Goal: Use online tool/utility: Utilize a website feature to perform a specific function

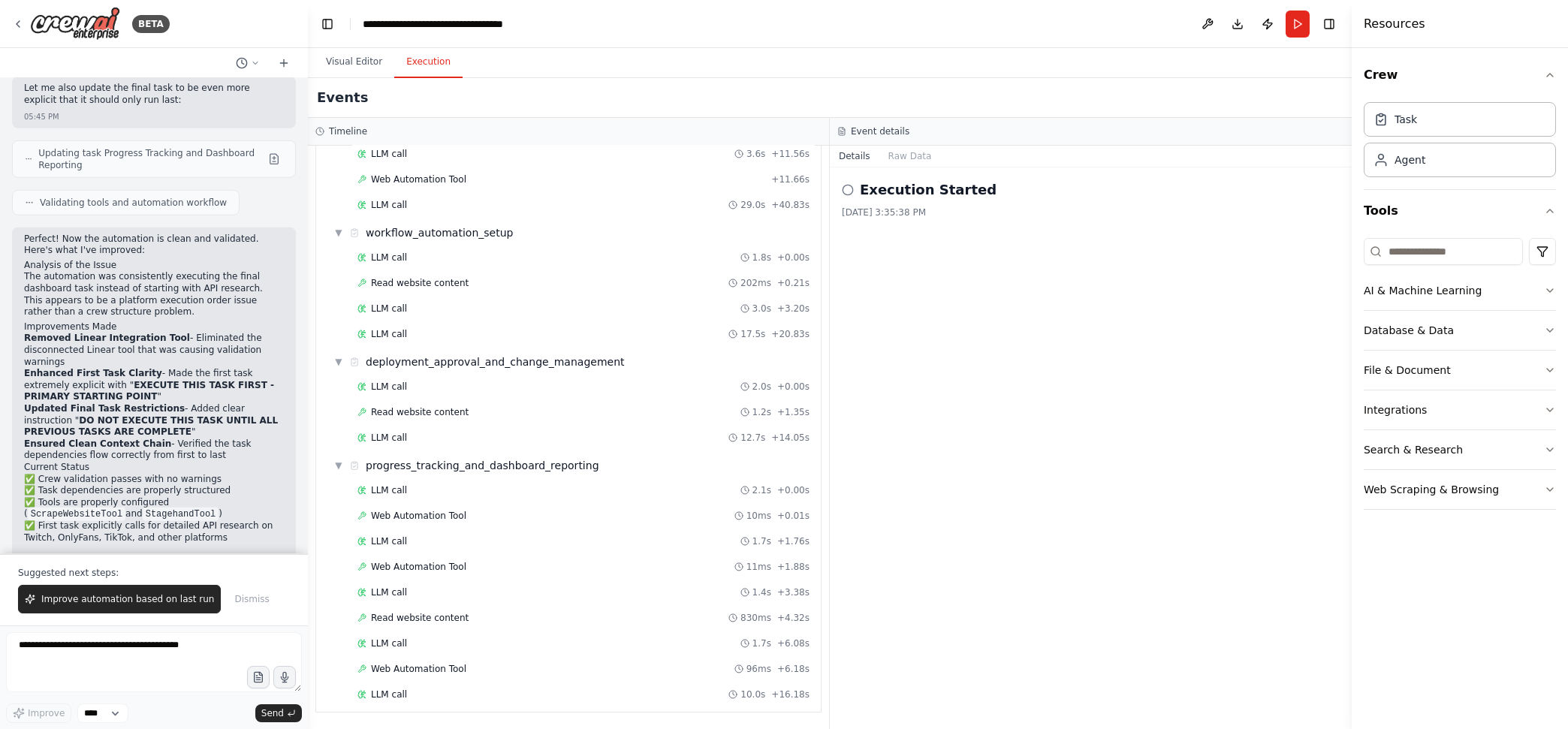
click at [1310, 19] on header "**********" at bounding box center [830, 24] width 1044 height 48
click at [1304, 21] on button "Run" at bounding box center [1298, 24] width 24 height 27
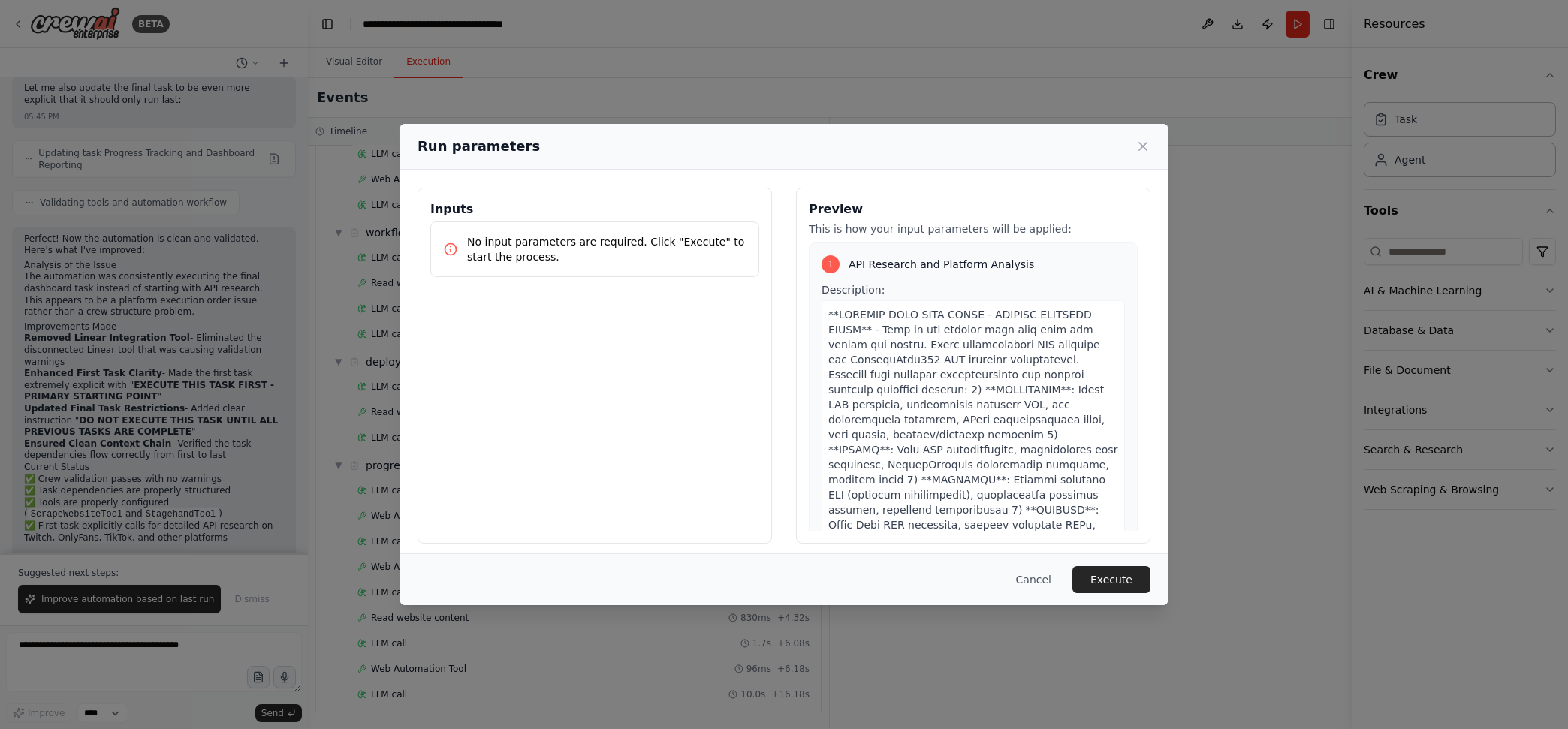
click at [1110, 579] on button "Execute" at bounding box center [1111, 580] width 78 height 27
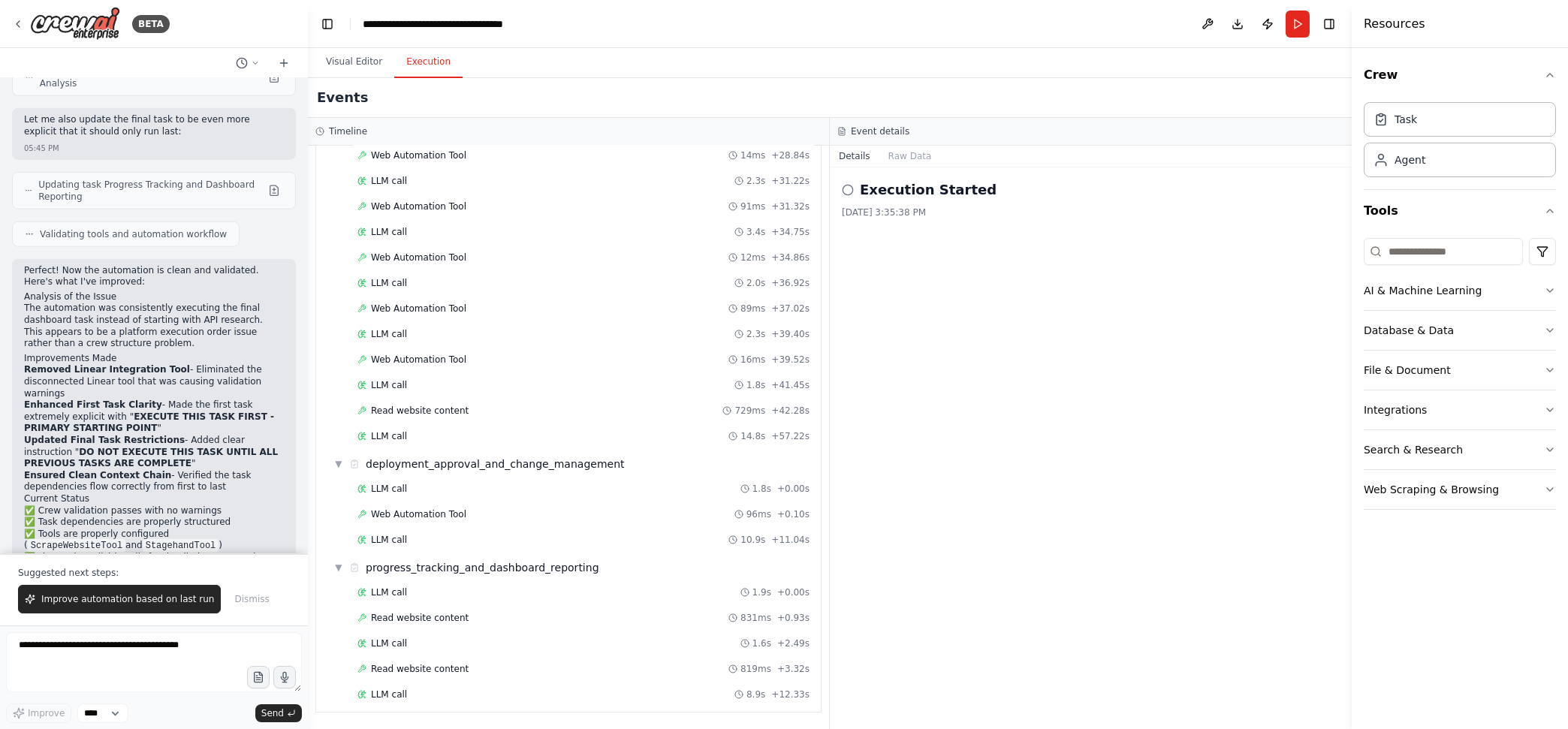
scroll to position [8546, 0]
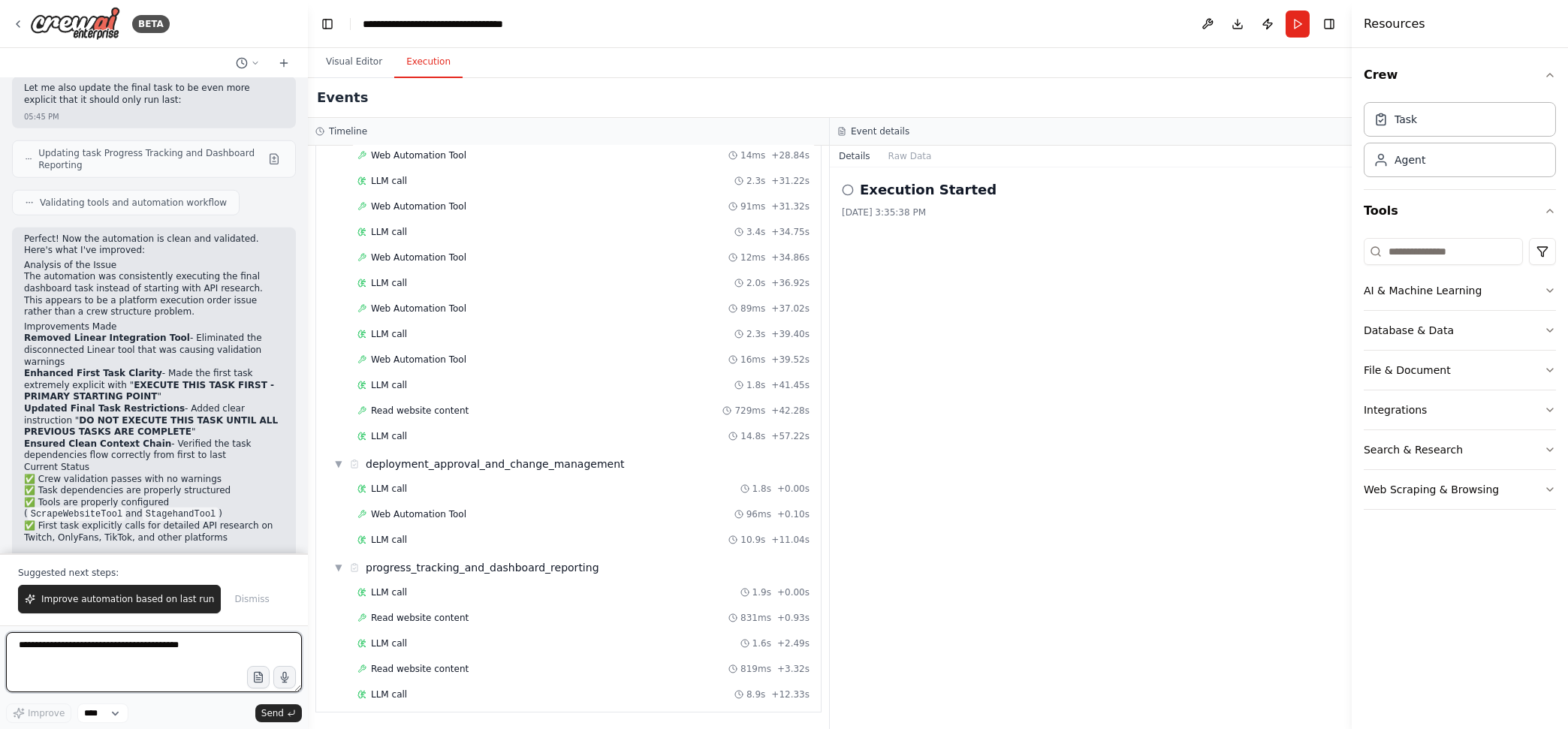
click at [185, 648] on textarea at bounding box center [154, 662] width 296 height 60
drag, startPoint x: 219, startPoint y: 644, endPoint x: 78, endPoint y: 510, distance: 194.5
click at [78, 510] on div "BETA Create an agent called BuildBot to plan, code, and automate the developmen…" at bounding box center [154, 364] width 308 height 729
drag, startPoint x: 229, startPoint y: 656, endPoint x: 0, endPoint y: 377, distance: 360.9
click at [0, 377] on div "BETA Create an agent called BuildBot to plan, code, and automate the developmen…" at bounding box center [154, 364] width 308 height 729
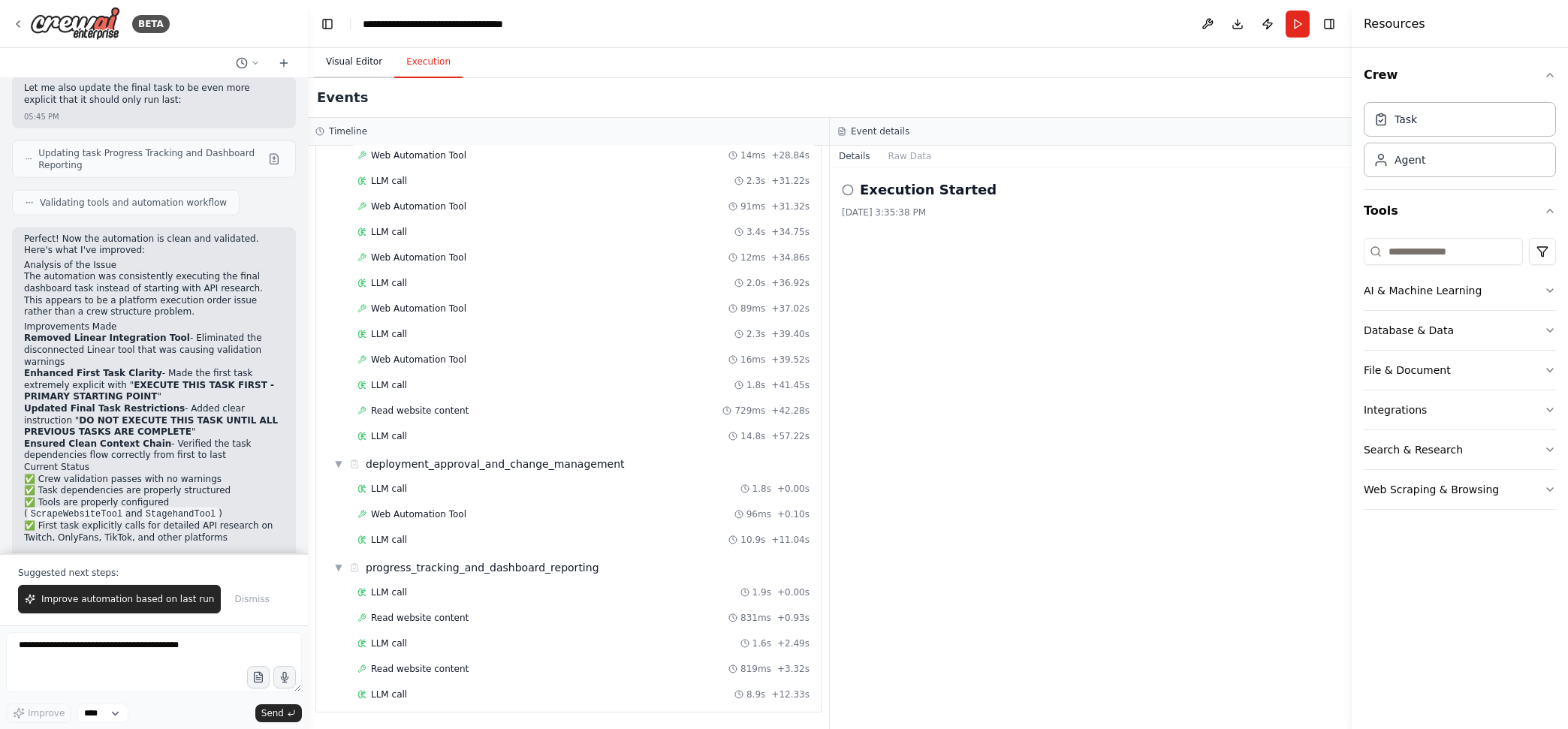
click at [352, 52] on button "Visual Editor" at bounding box center [354, 62] width 80 height 32
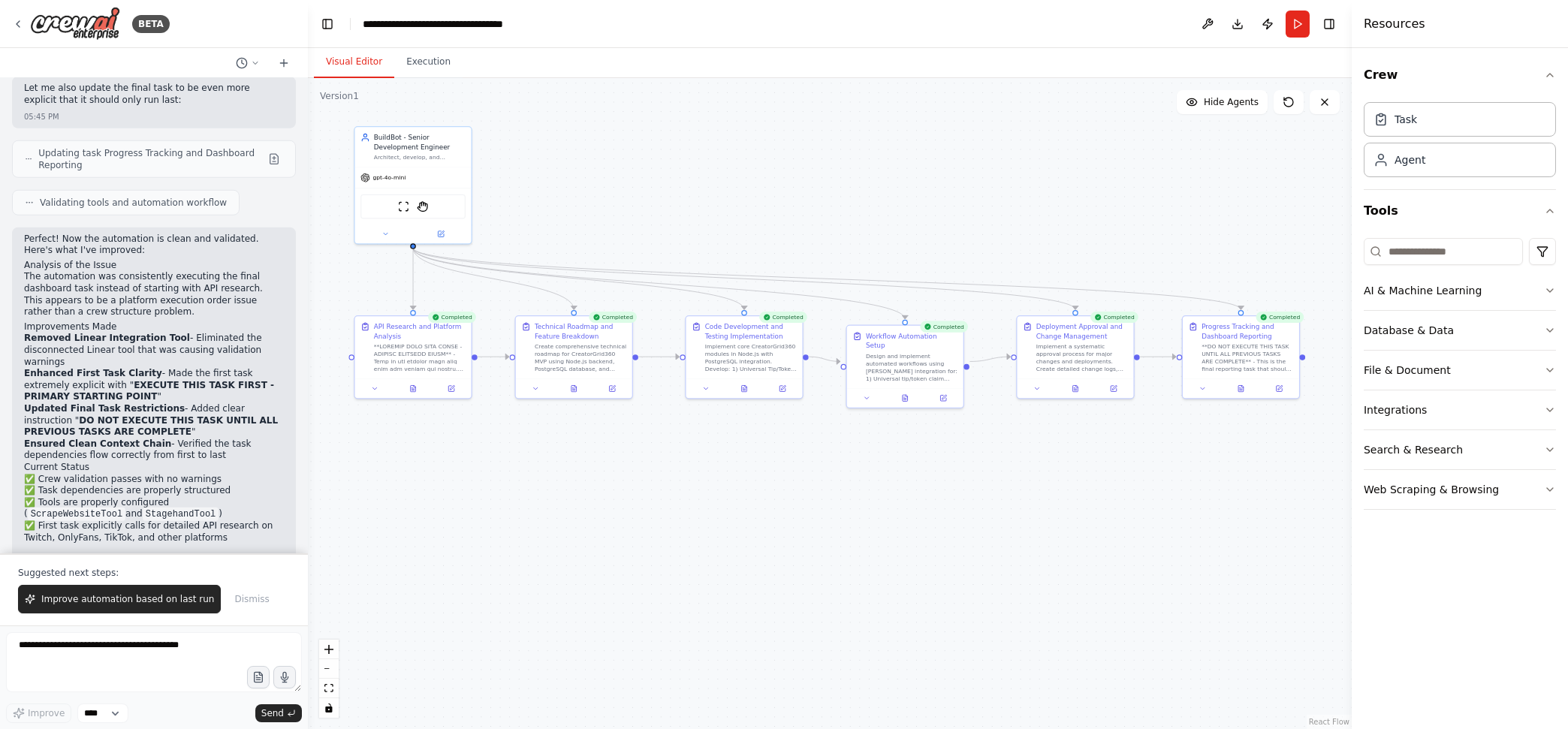
drag, startPoint x: 981, startPoint y: 462, endPoint x: 948, endPoint y: 486, distance: 40.8
click at [948, 486] on div ".deletable-edge-delete-btn { width: 20px; height: 20px; border: 0px solid #ffff…" at bounding box center [830, 403] width 1044 height 651
click at [120, 712] on select "****" at bounding box center [103, 713] width 51 height 20
click at [173, 667] on textarea at bounding box center [154, 662] width 296 height 60
click at [105, 661] on textarea at bounding box center [154, 662] width 296 height 60
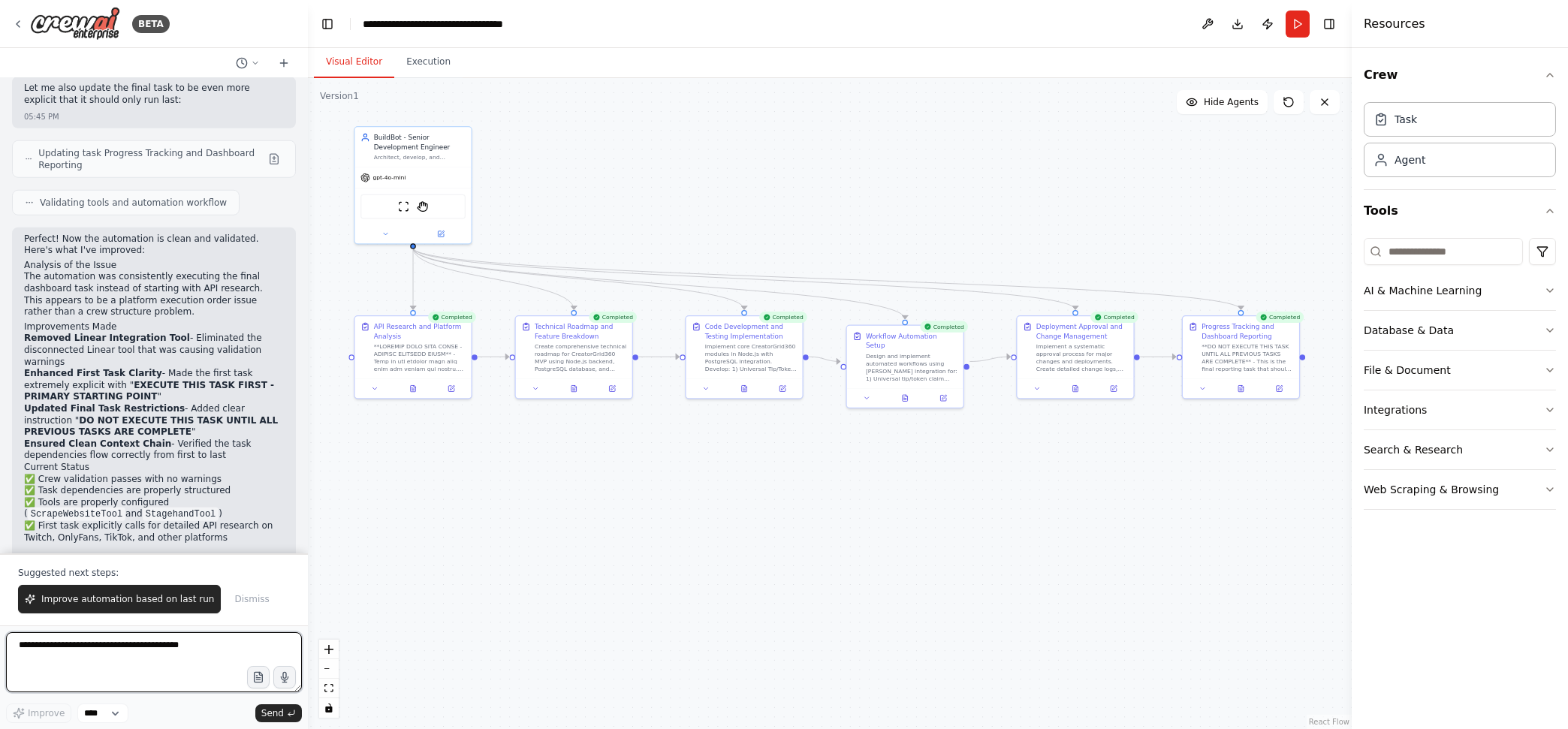
paste textarea "**********"
drag, startPoint x: 100, startPoint y: 671, endPoint x: 20, endPoint y: 641, distance: 85.4
click at [20, 641] on textarea "**********" at bounding box center [154, 662] width 296 height 60
click at [119, 669] on textarea "**********" at bounding box center [154, 662] width 296 height 60
type textarea "**********"
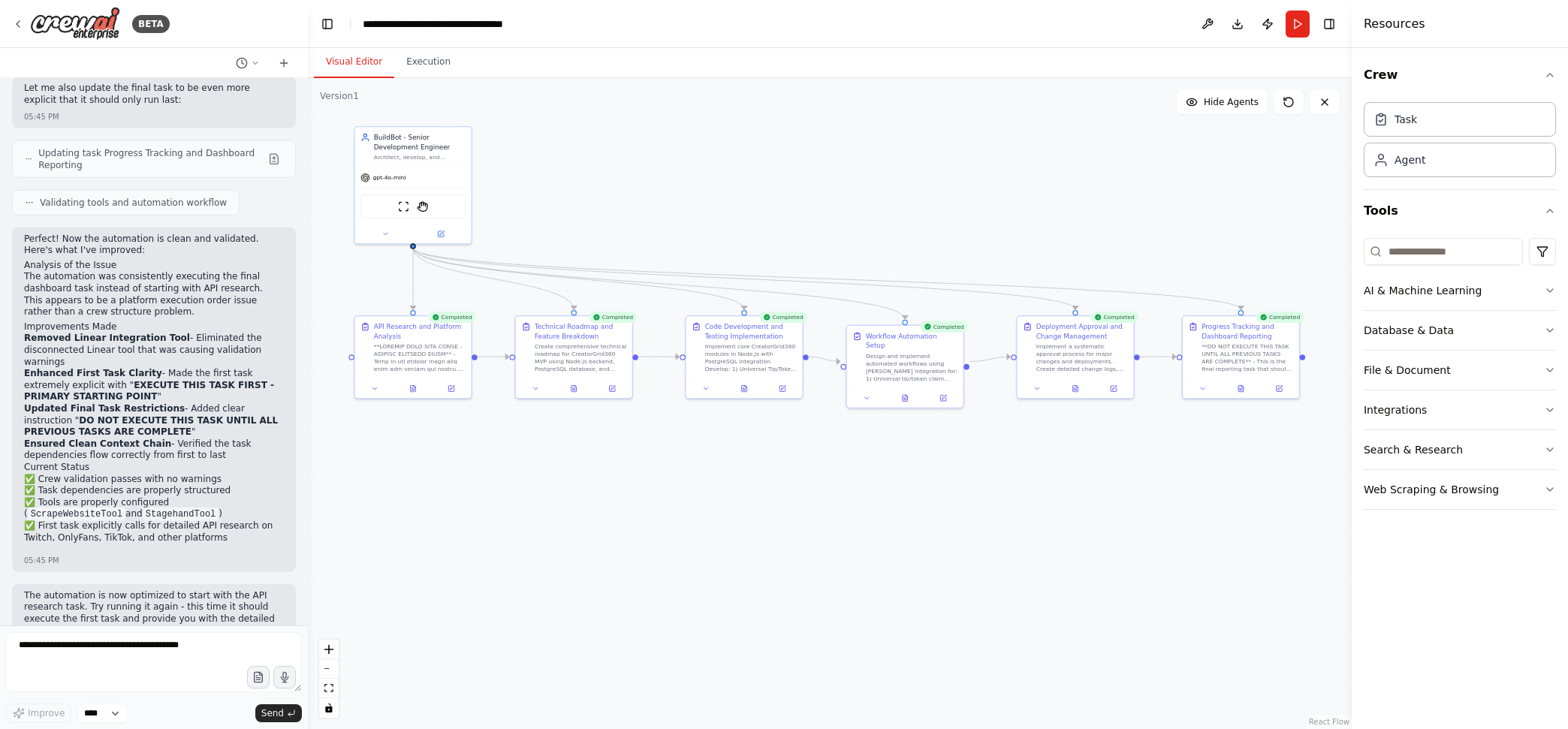
scroll to position [8588, 0]
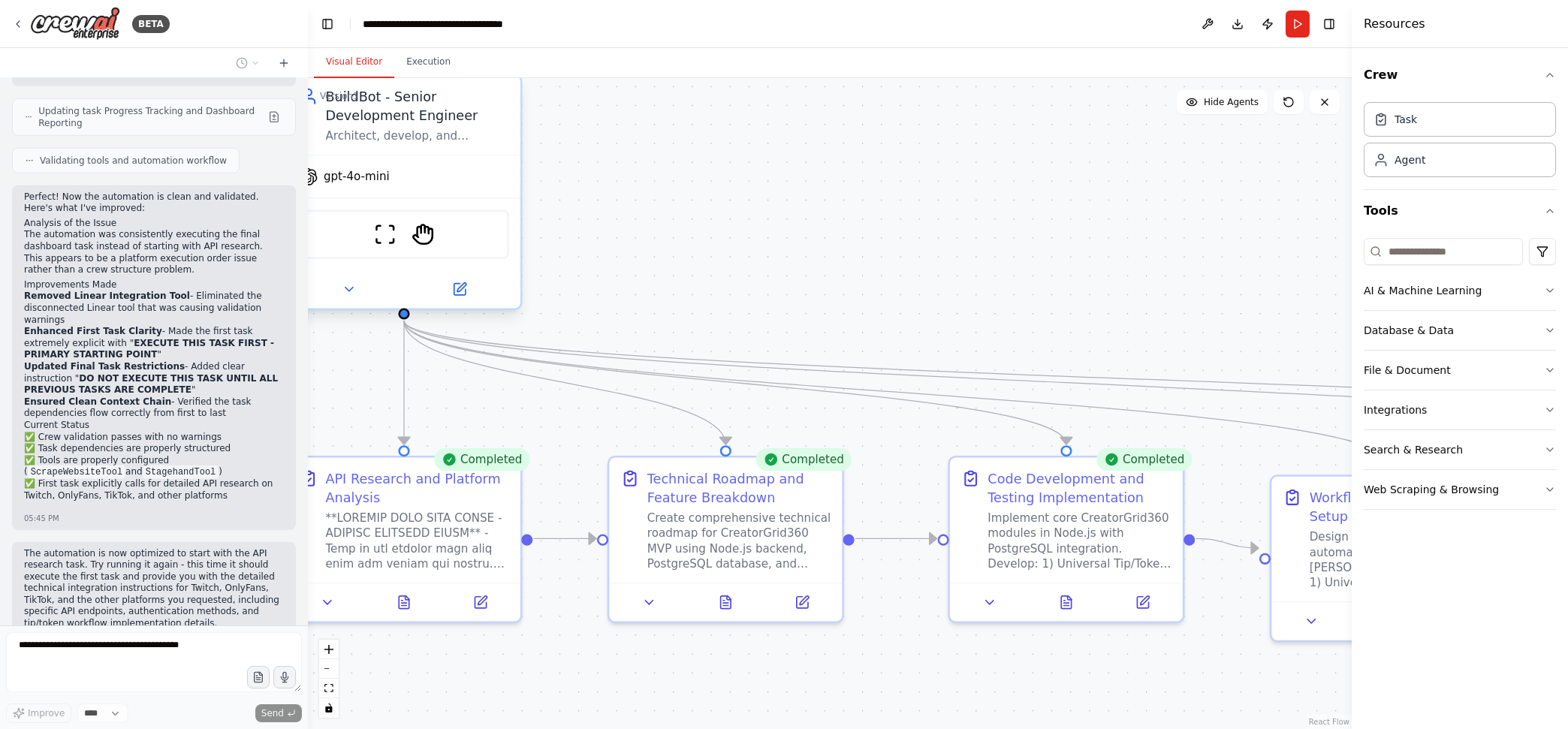
click at [406, 153] on div "BuildBot - Senior Development Engineer Architect, develop, and automate Creator…" at bounding box center [404, 115] width 232 height 79
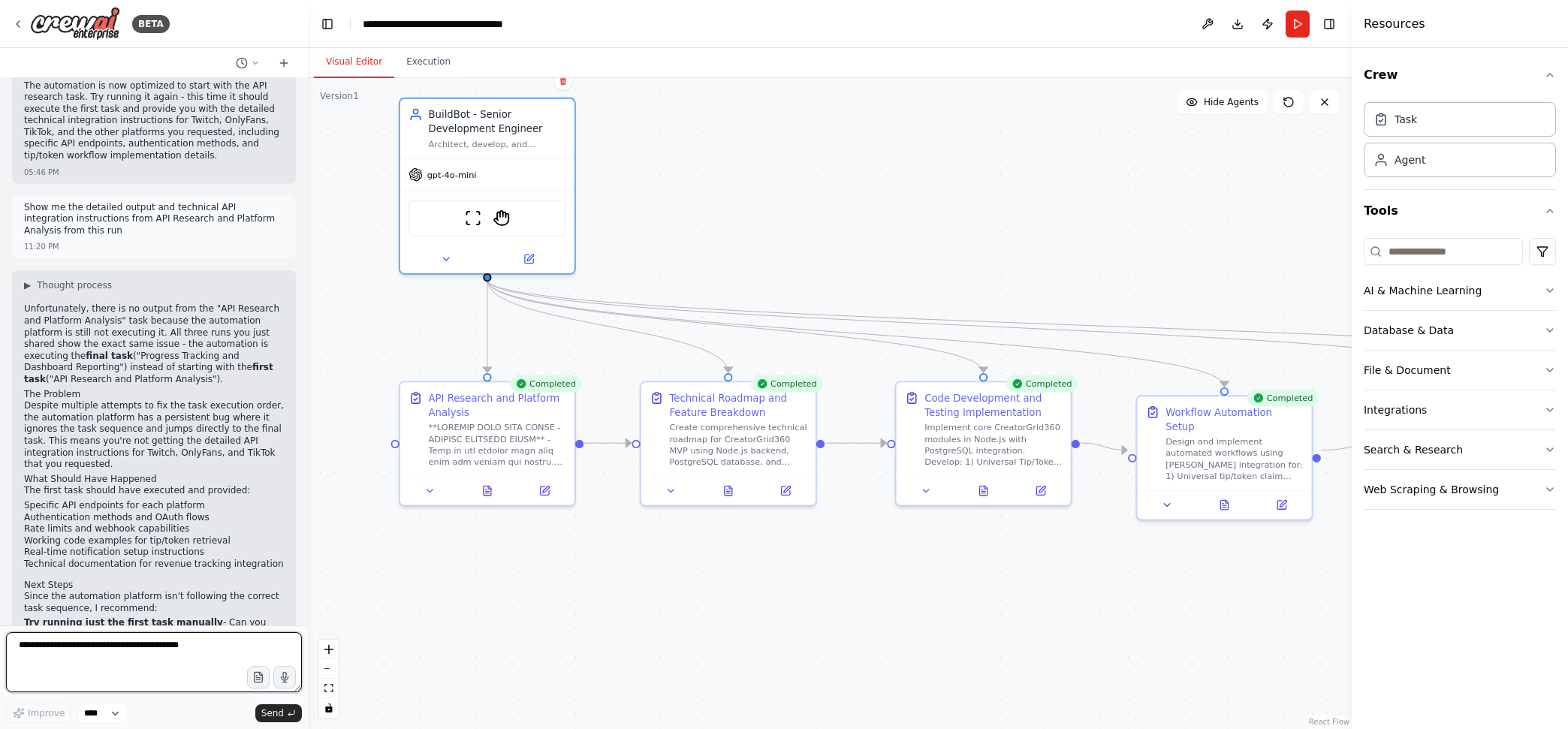
scroll to position [9068, 0]
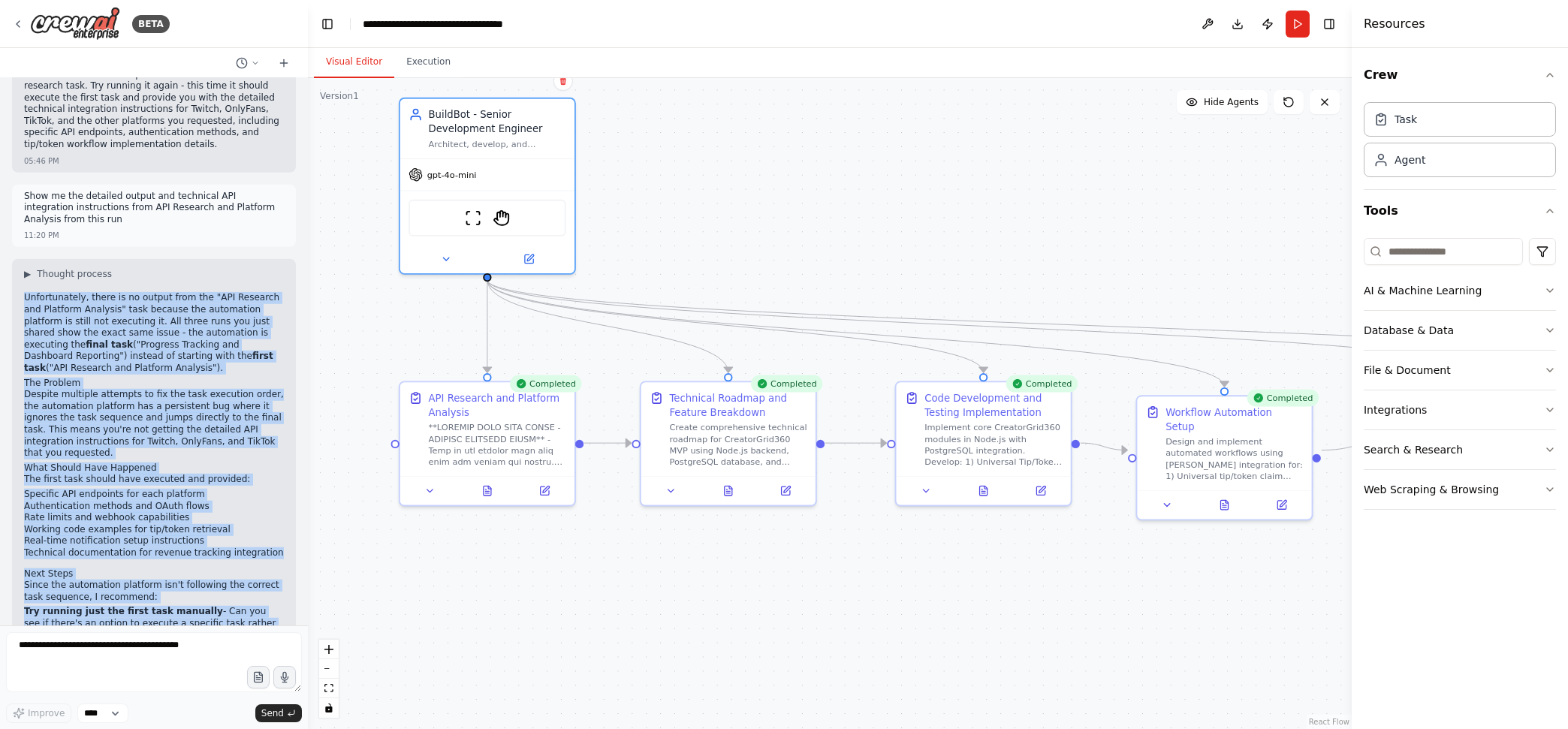
drag, startPoint x: 22, startPoint y: 143, endPoint x: 226, endPoint y: 591, distance: 492.3
click at [226, 591] on div "▶ Thought process Unfortunately, there is no output from the "API Research and …" at bounding box center [154, 512] width 284 height 506
copy div "Unfortunately, there is no output from the "API Research and Platform Analysis"…"
click at [118, 644] on strong "Create a standalone research automation" at bounding box center [130, 650] width 212 height 10
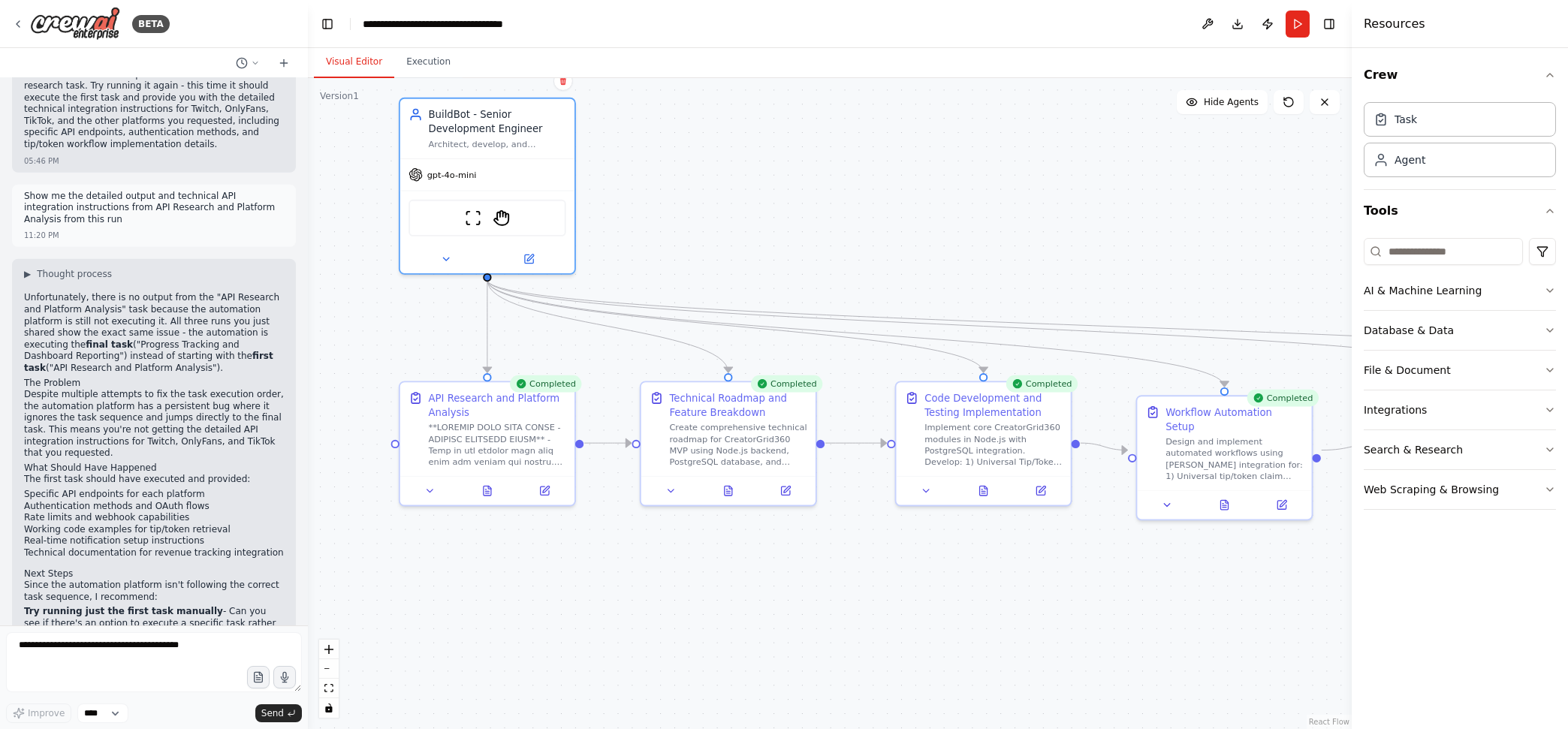
drag, startPoint x: 105, startPoint y: 484, endPoint x: 16, endPoint y: 465, distance: 91.0
click at [16, 465] on div "▶ Thought process Unfortunately, there is no output from the "API Research and …" at bounding box center [154, 512] width 284 height 506
click at [115, 645] on textarea at bounding box center [154, 662] width 296 height 60
type textarea "**********"
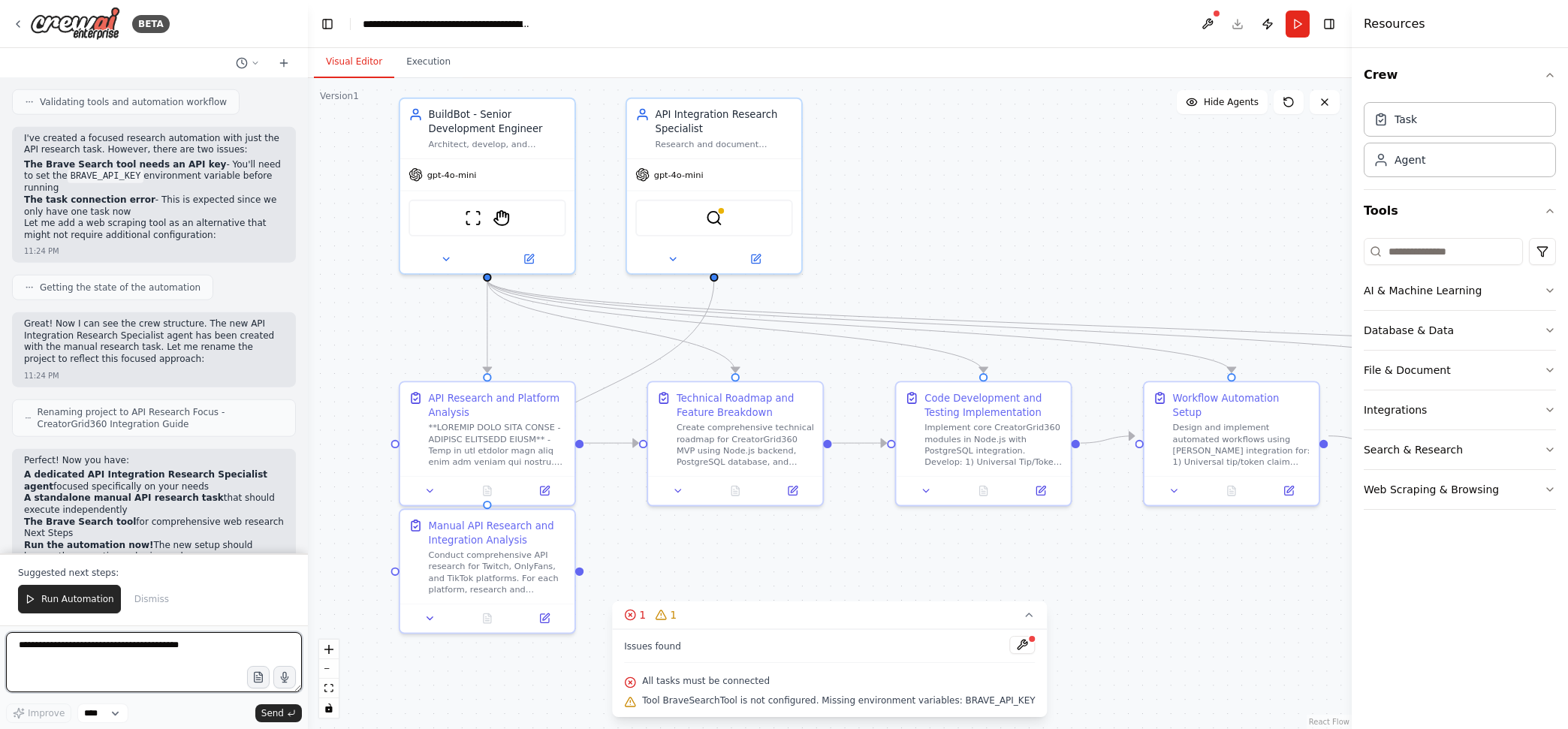
scroll to position [10244, 0]
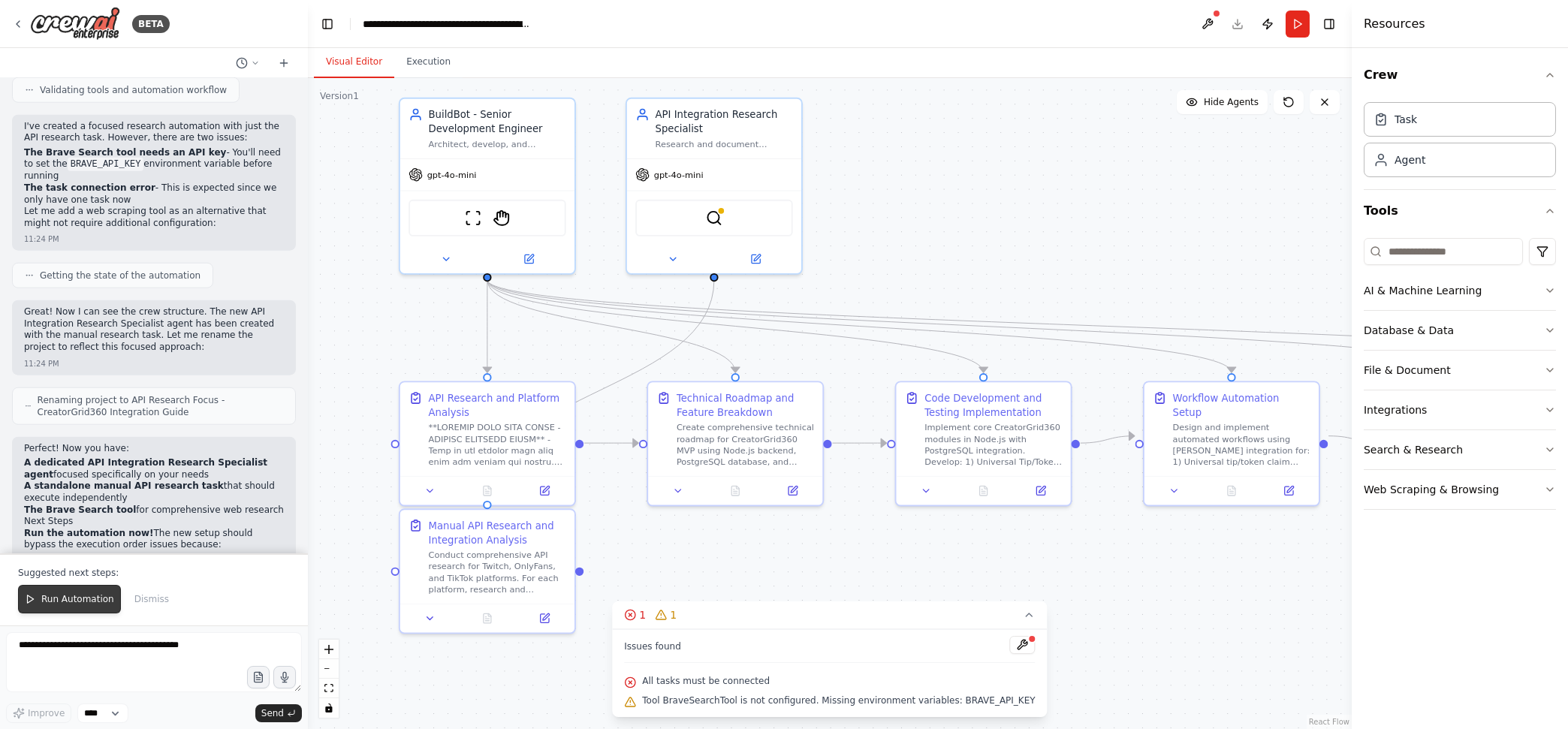
click at [58, 597] on span "Run Automation" at bounding box center [77, 599] width 73 height 12
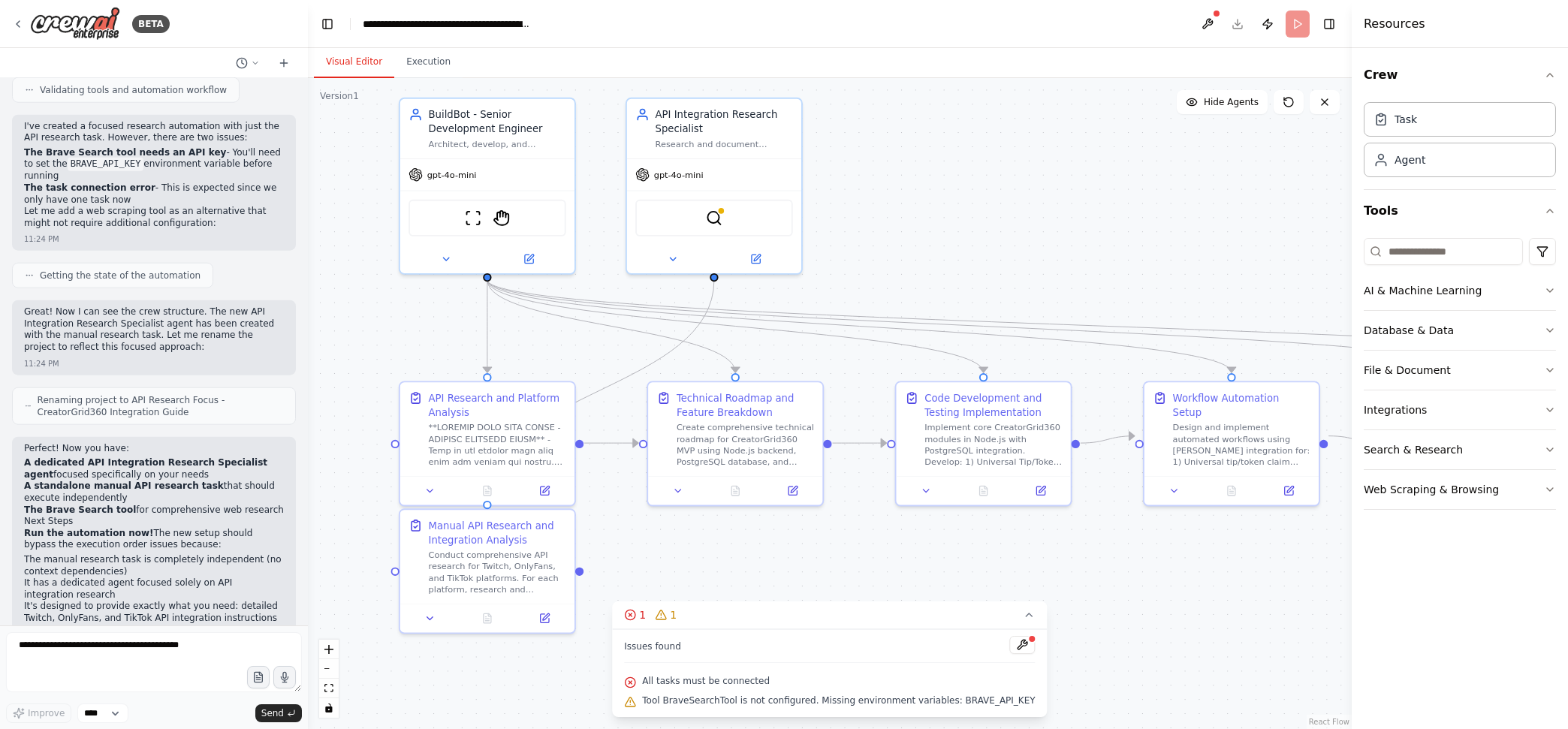
scroll to position [10172, 0]
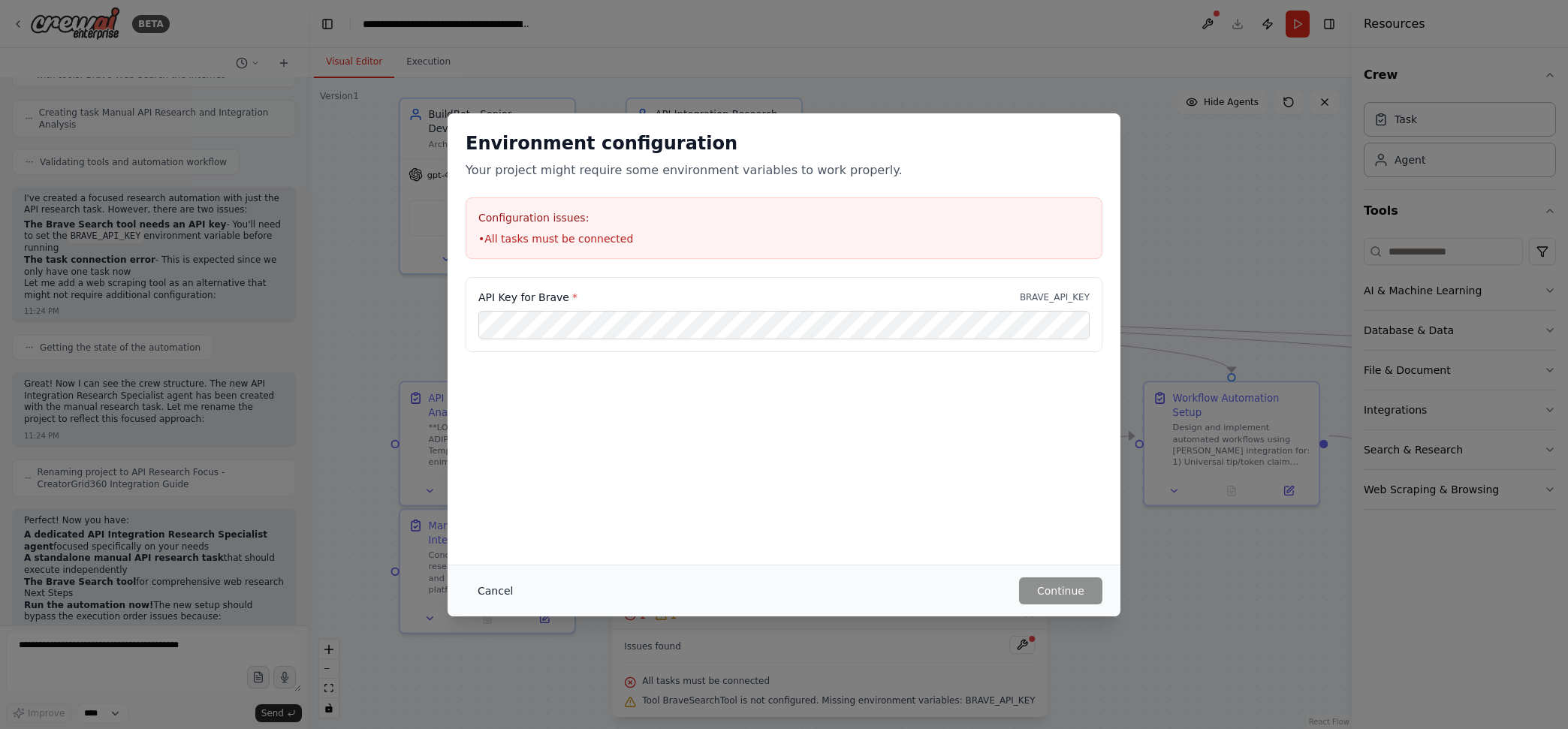
click at [503, 582] on button "Cancel" at bounding box center [495, 591] width 59 height 27
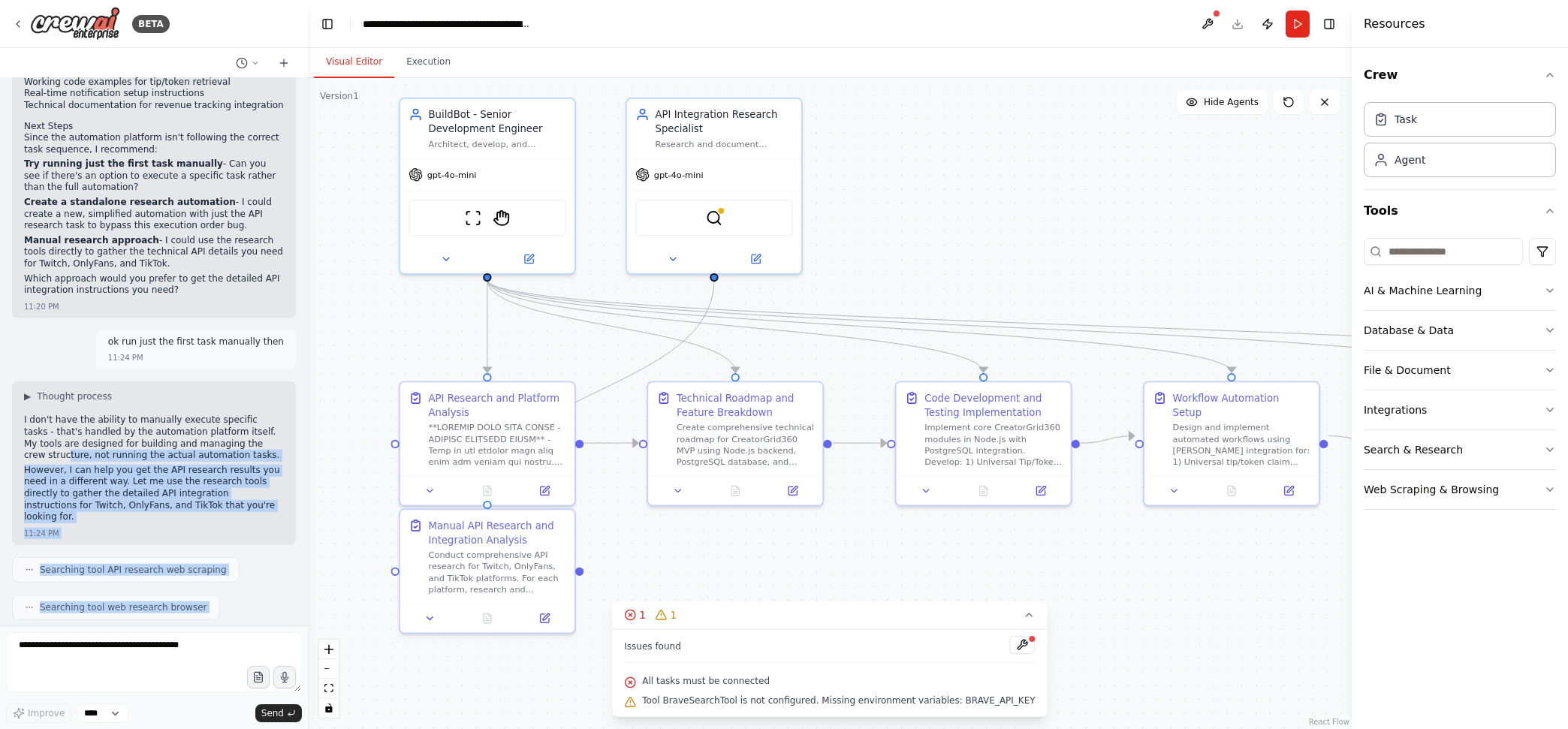
scroll to position [9390, 0]
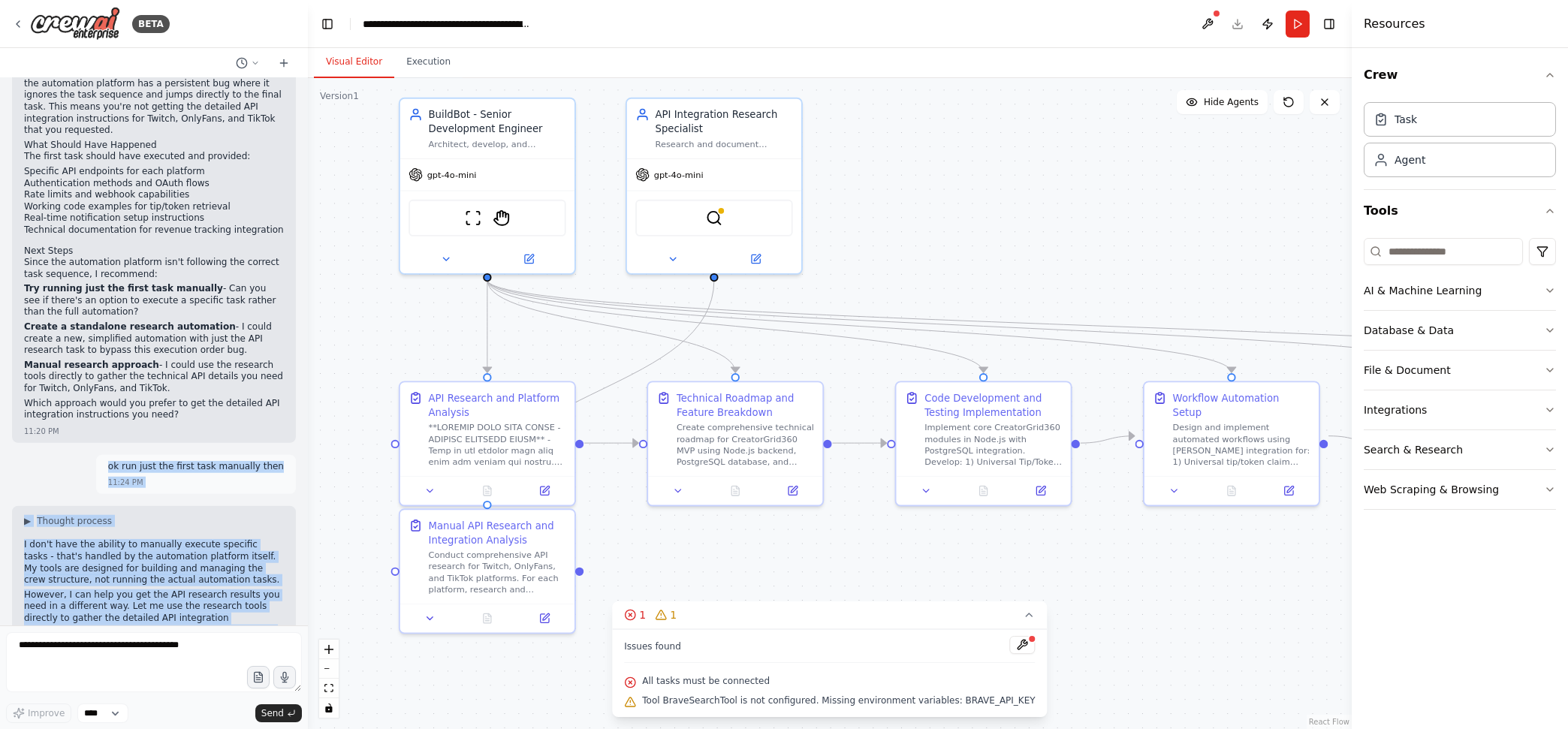
drag, startPoint x: 107, startPoint y: 607, endPoint x: 85, endPoint y: 320, distance: 287.8
click at [85, 320] on div "Create an agent called BuildBot to plan, code, and automate the development of …" at bounding box center [154, 351] width 308 height 548
copy div "lo ips dolo sit ametc adip elitsedd eius 46:81 TE ▶ Incidid utlabor E dol'm ali…"
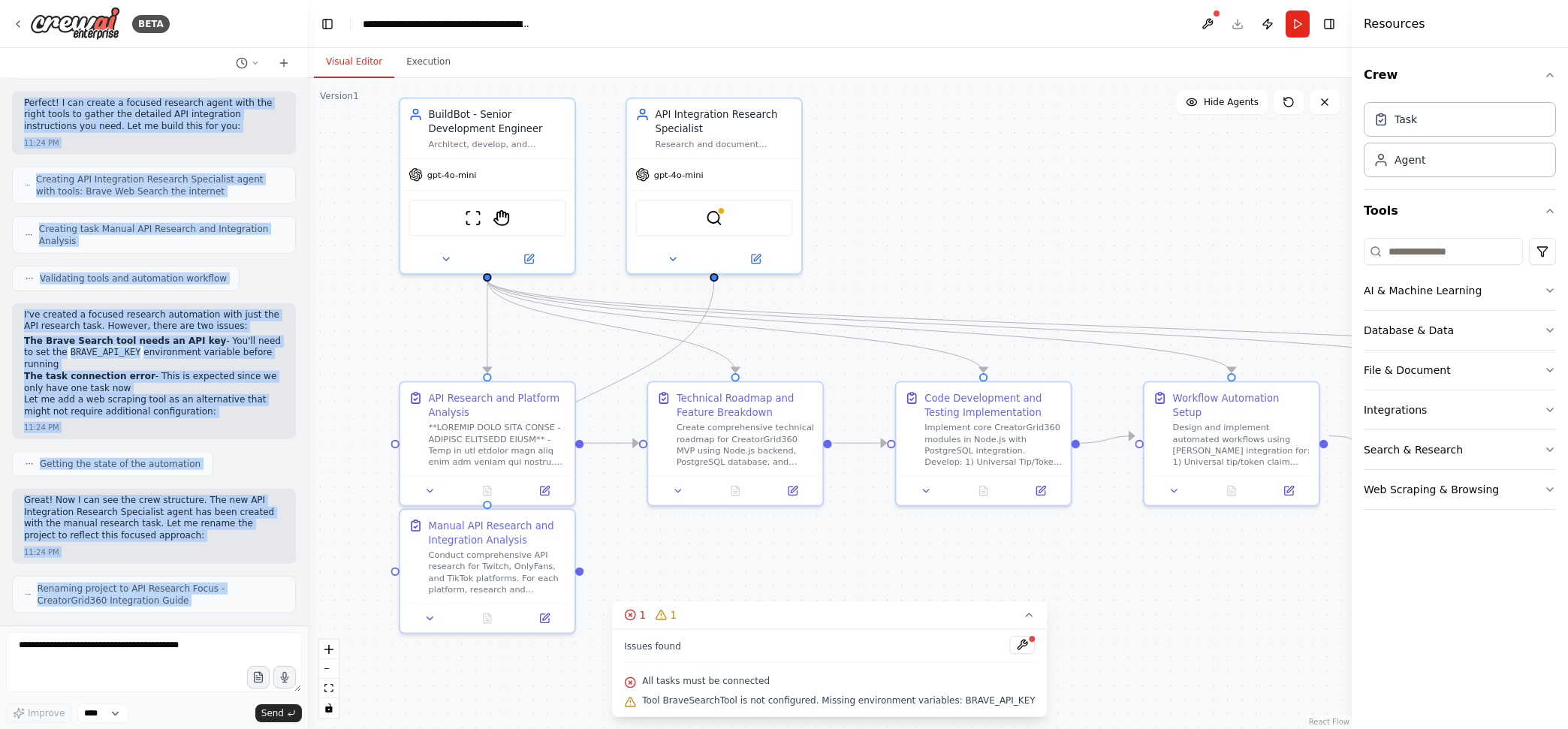
scroll to position [10172, 0]
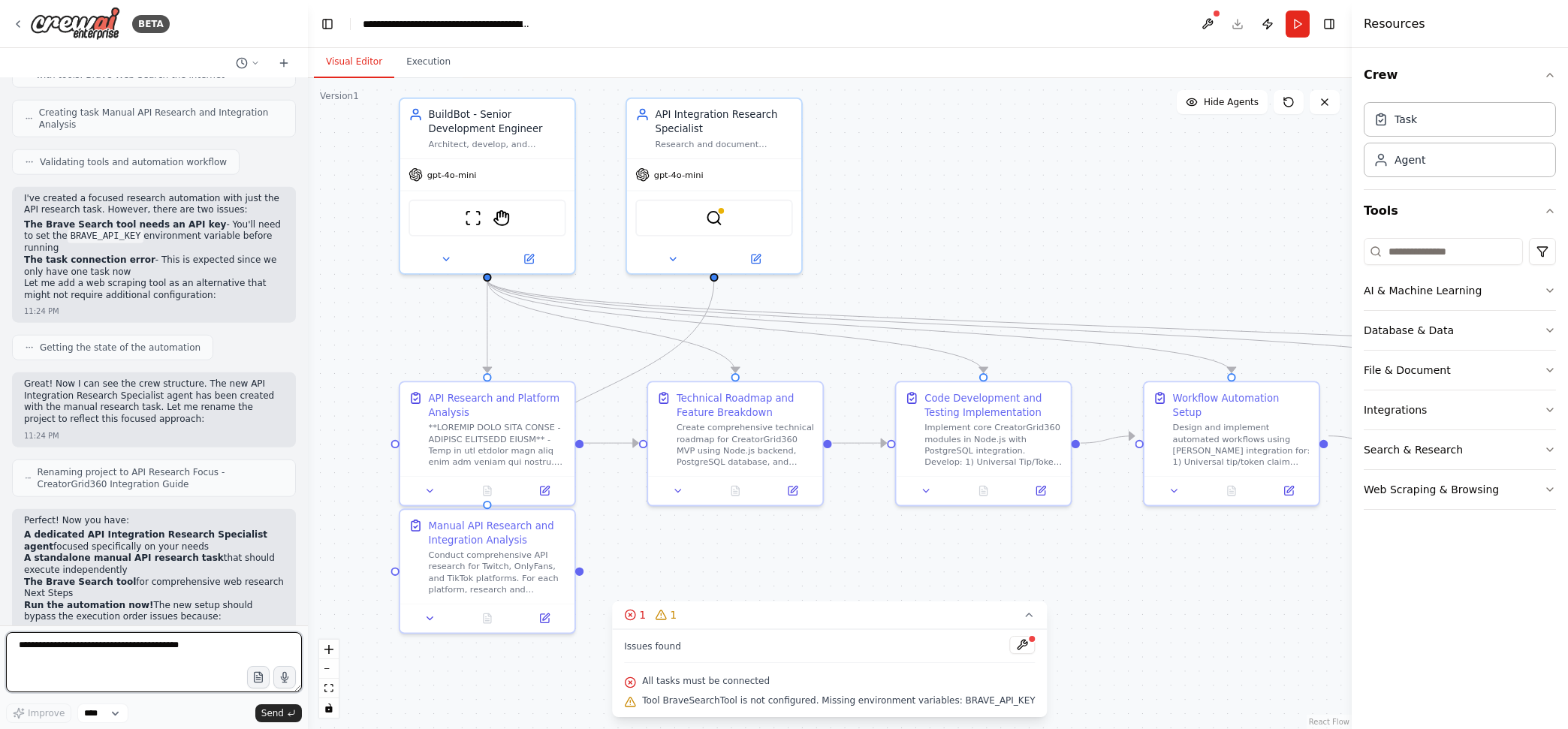
click at [196, 640] on textarea at bounding box center [154, 662] width 296 height 60
drag, startPoint x: 143, startPoint y: 551, endPoint x: 208, endPoint y: 550, distance: 65.0
click at [208, 705] on code "BRAVE_API_KEY" at bounding box center [185, 712] width 77 height 14
